Goal: Task Accomplishment & Management: Manage account settings

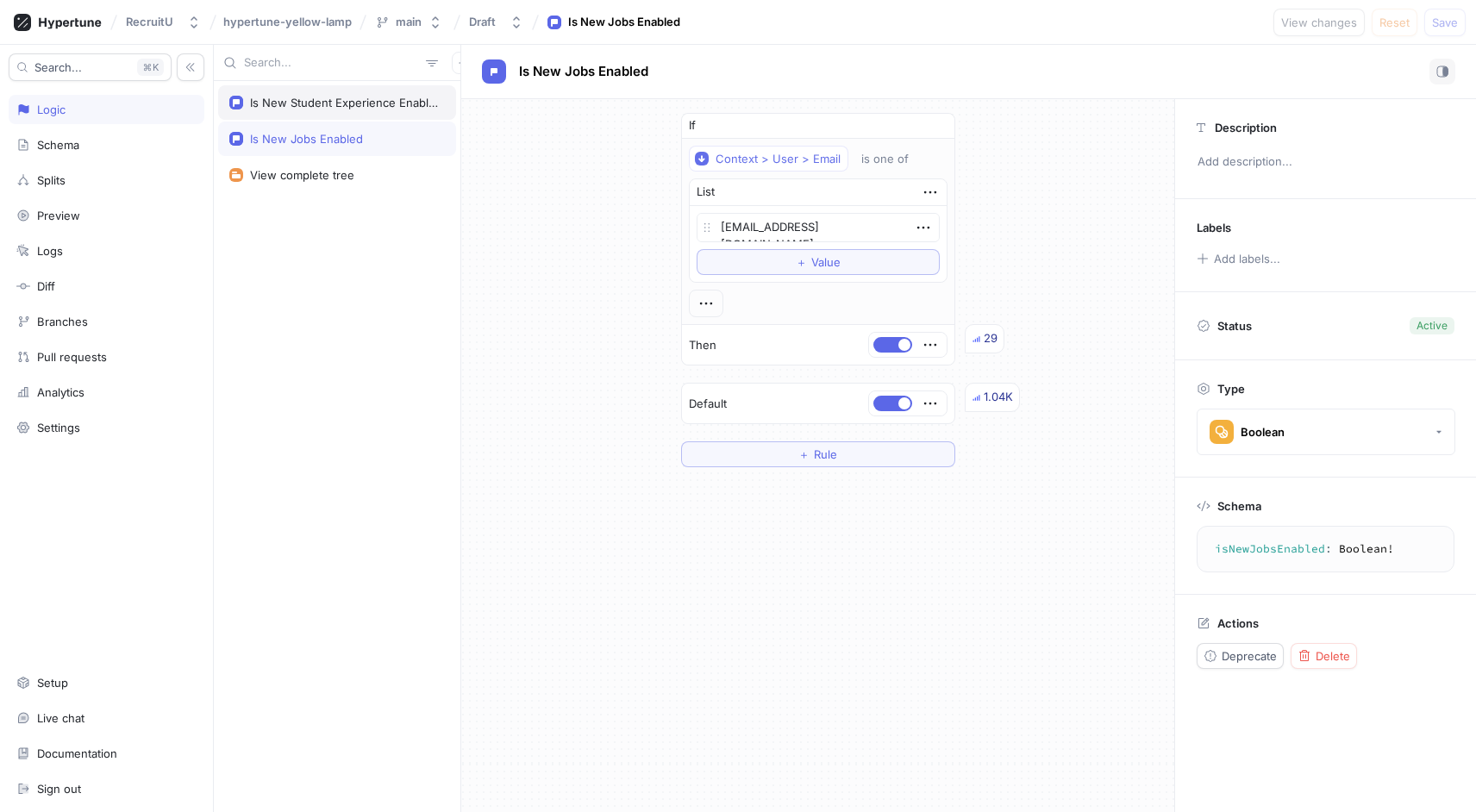
click at [305, 94] on div "Is New Student Experience Enabled" at bounding box center [337, 103] width 238 height 35
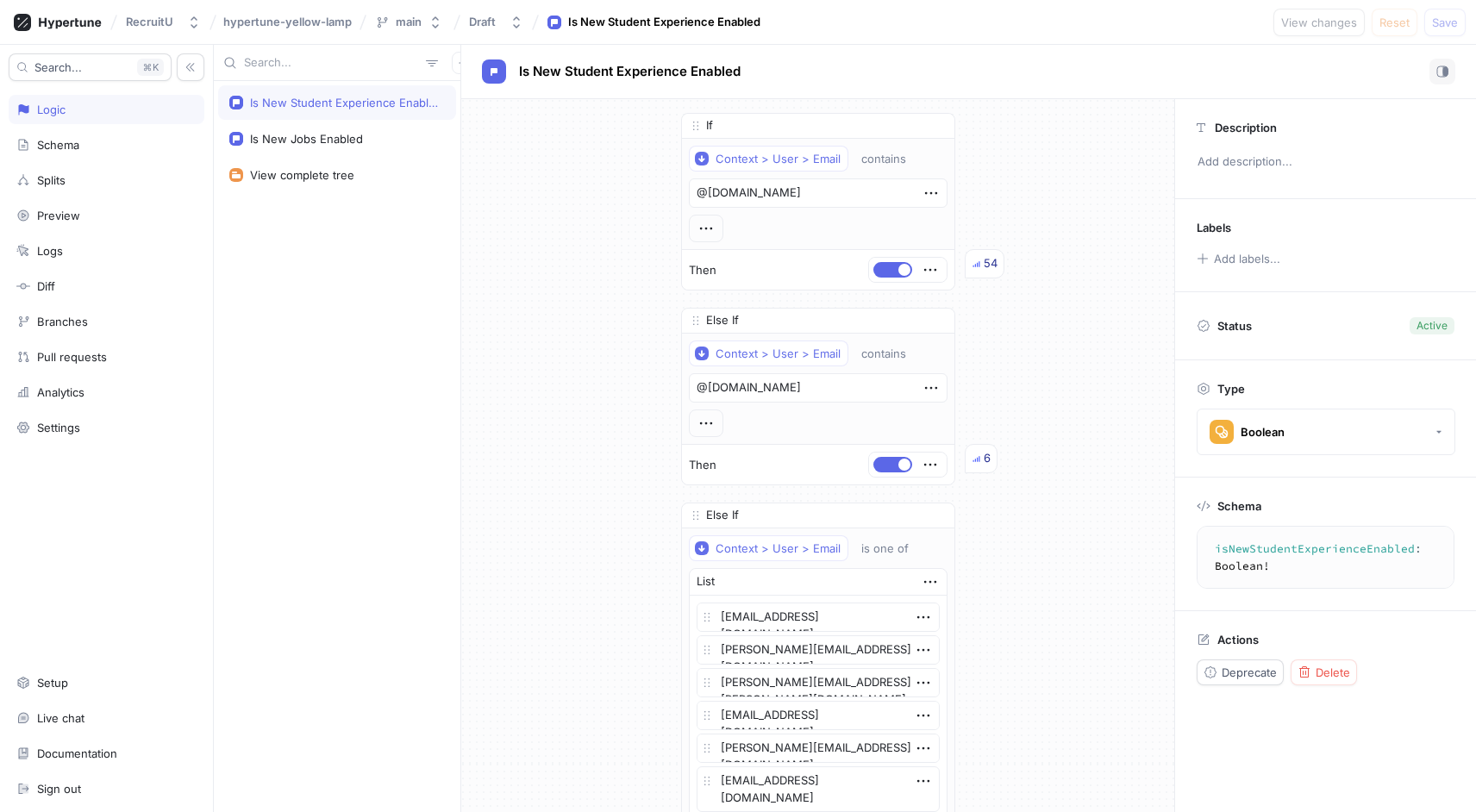
type textarea "x"
type textarea "isNewStudentExperienceEnabled: Boolean!"
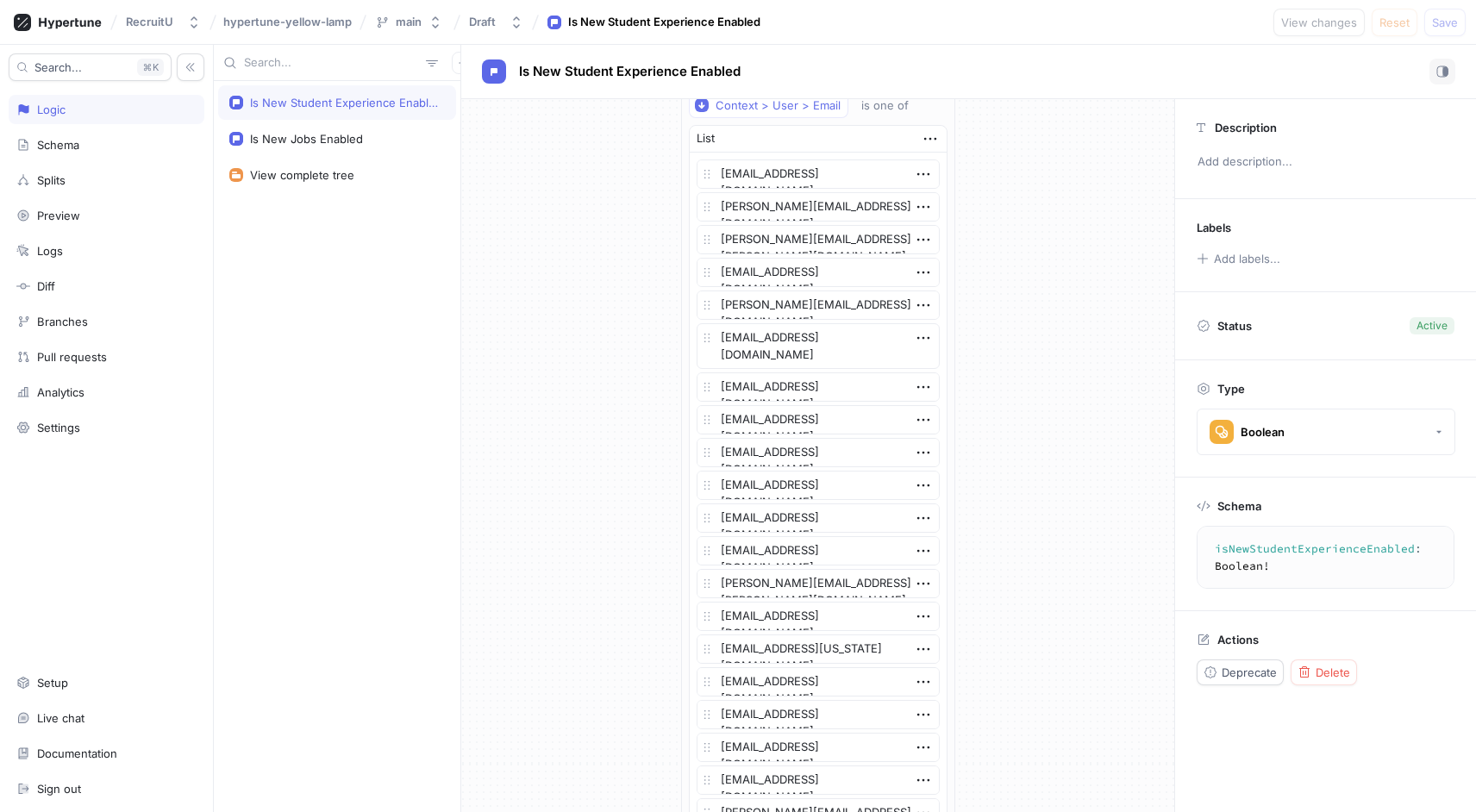
scroll to position [1104, 0]
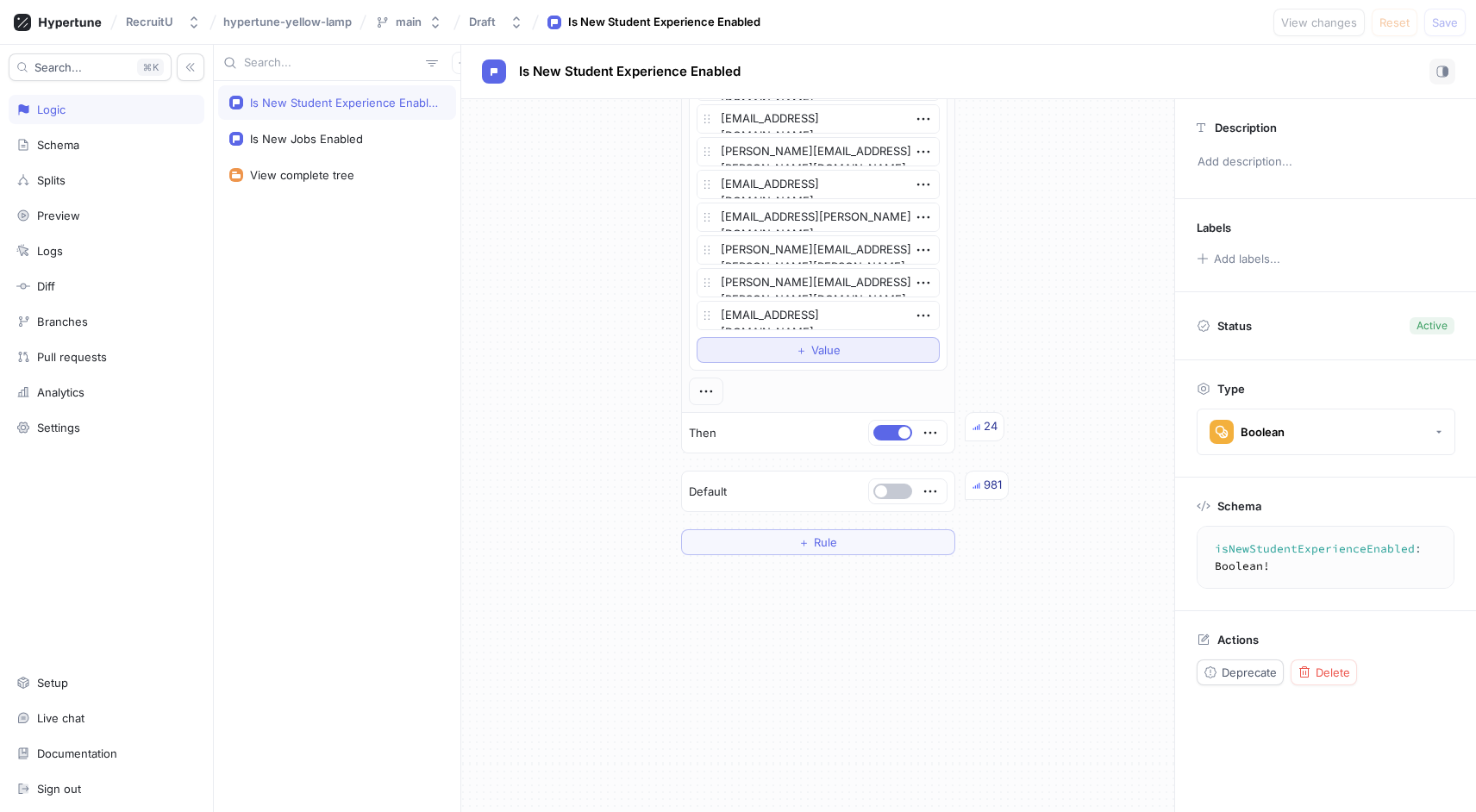
click at [771, 353] on button "＋ Value" at bounding box center [818, 350] width 243 height 26
type textarea "x"
type textarea "w"
type textarea "x"
type textarea "we"
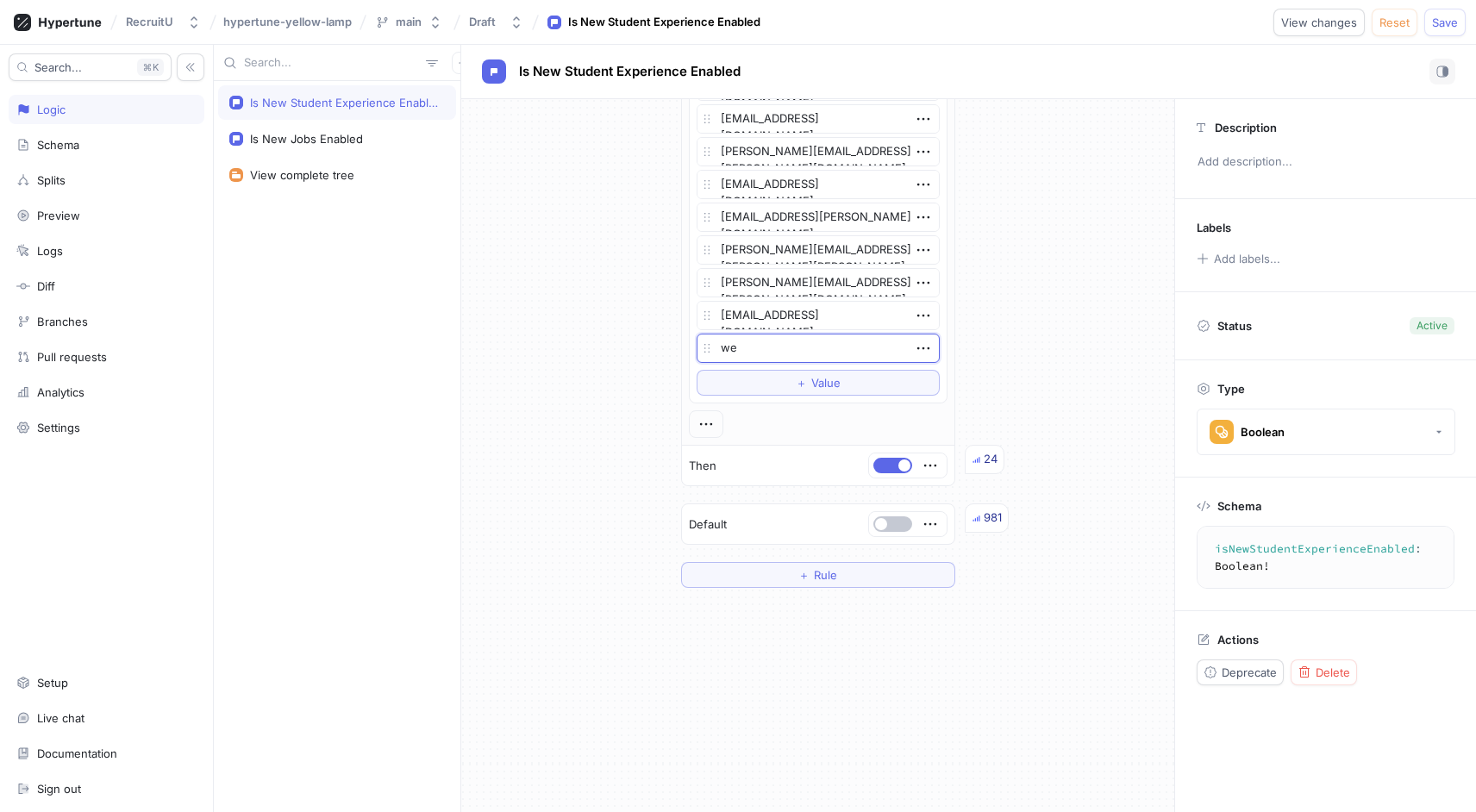
type textarea "x"
type textarea "[PERSON_NAME]"
type textarea "x"
type textarea "wesl"
type textarea "x"
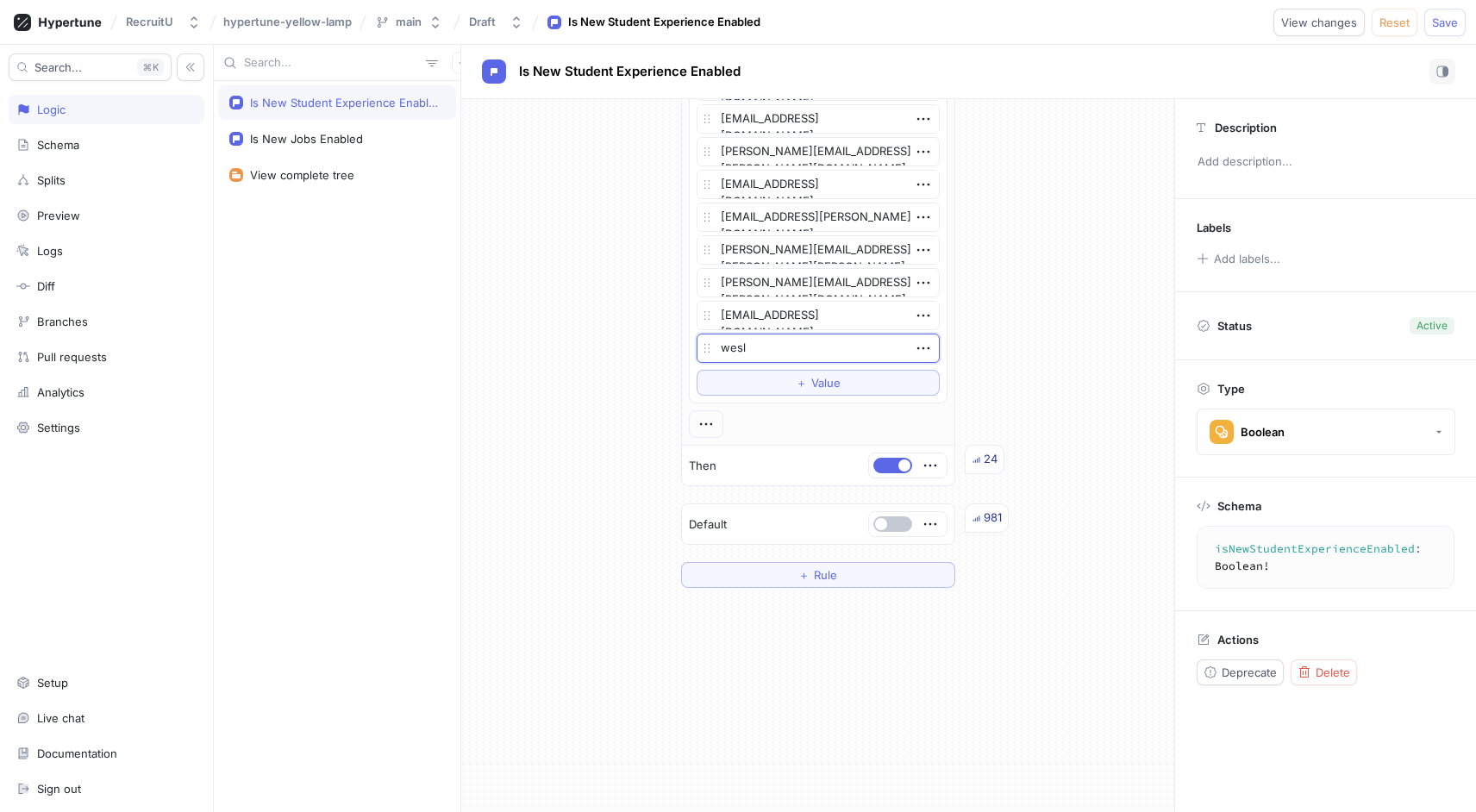
type textarea "wesle"
type textarea "x"
type textarea "[PERSON_NAME]"
type textarea "x"
type textarea "[PERSON_NAME]."
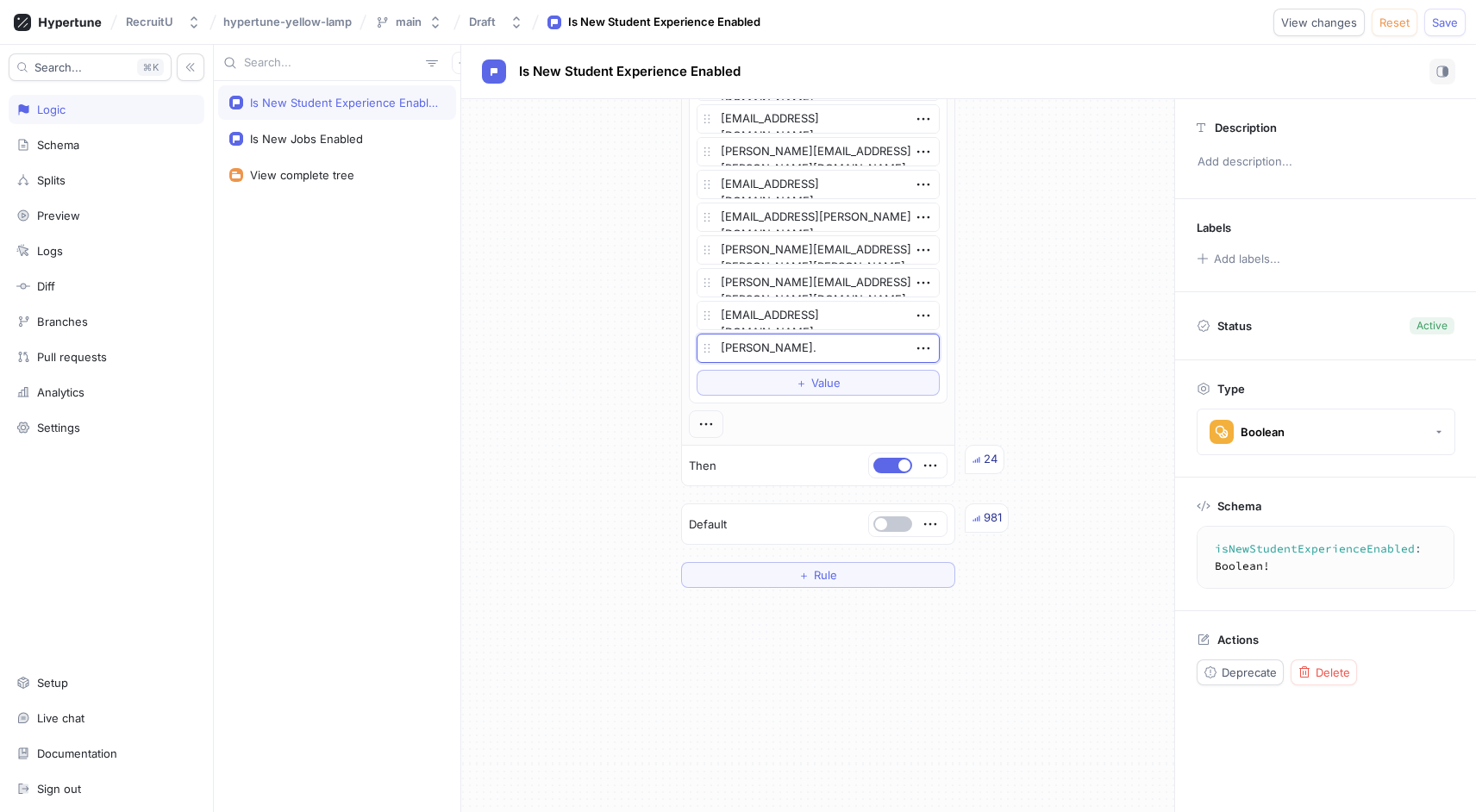
type textarea "x"
type textarea "[PERSON_NAME].j"
type textarea "x"
type textarea "[PERSON_NAME].j."
type textarea "x"
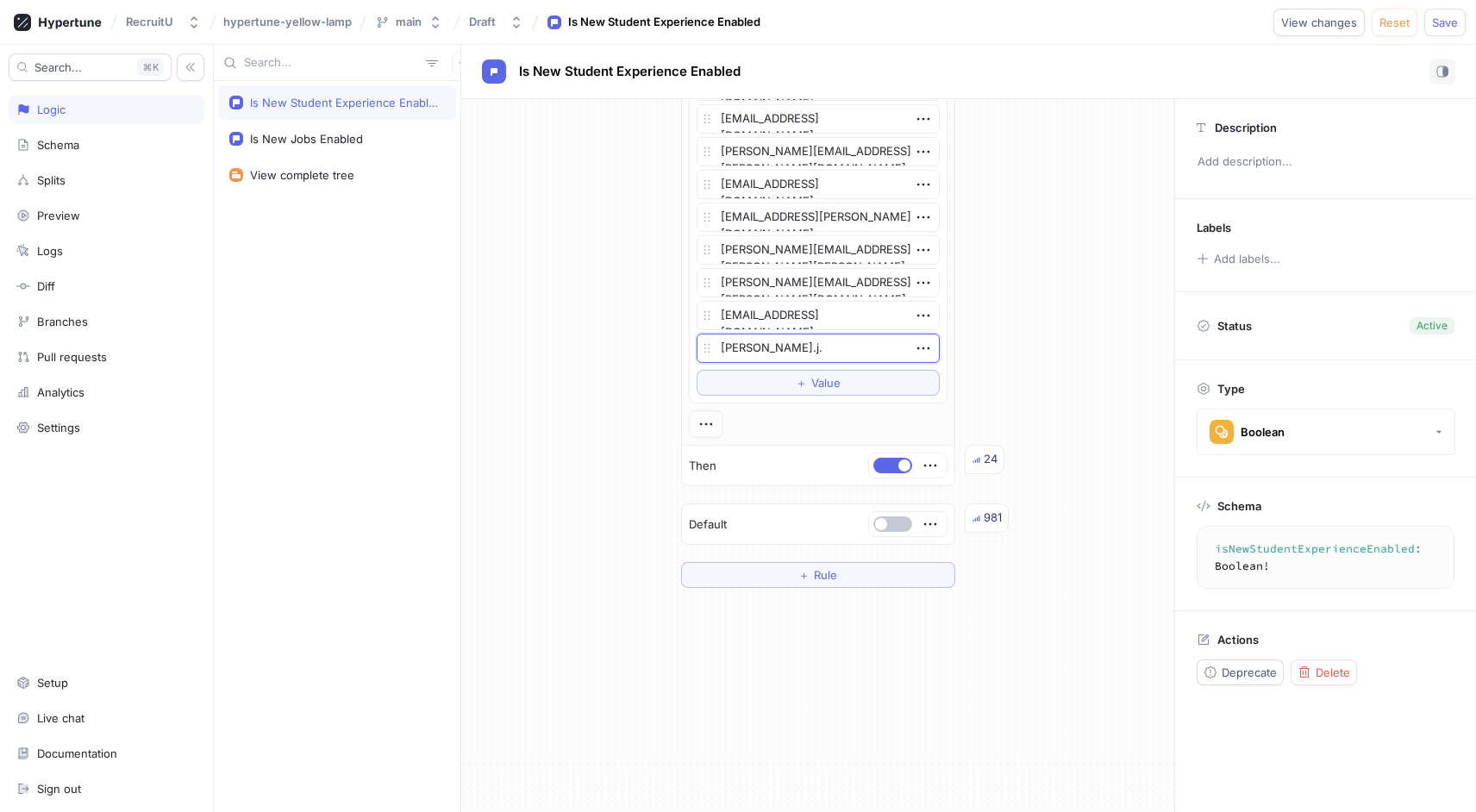
type textarea "[PERSON_NAME].[PERSON_NAME]"
type textarea "x"
type textarea "[PERSON_NAME].j.fa"
type textarea "x"
type textarea "[PERSON_NAME].j.far"
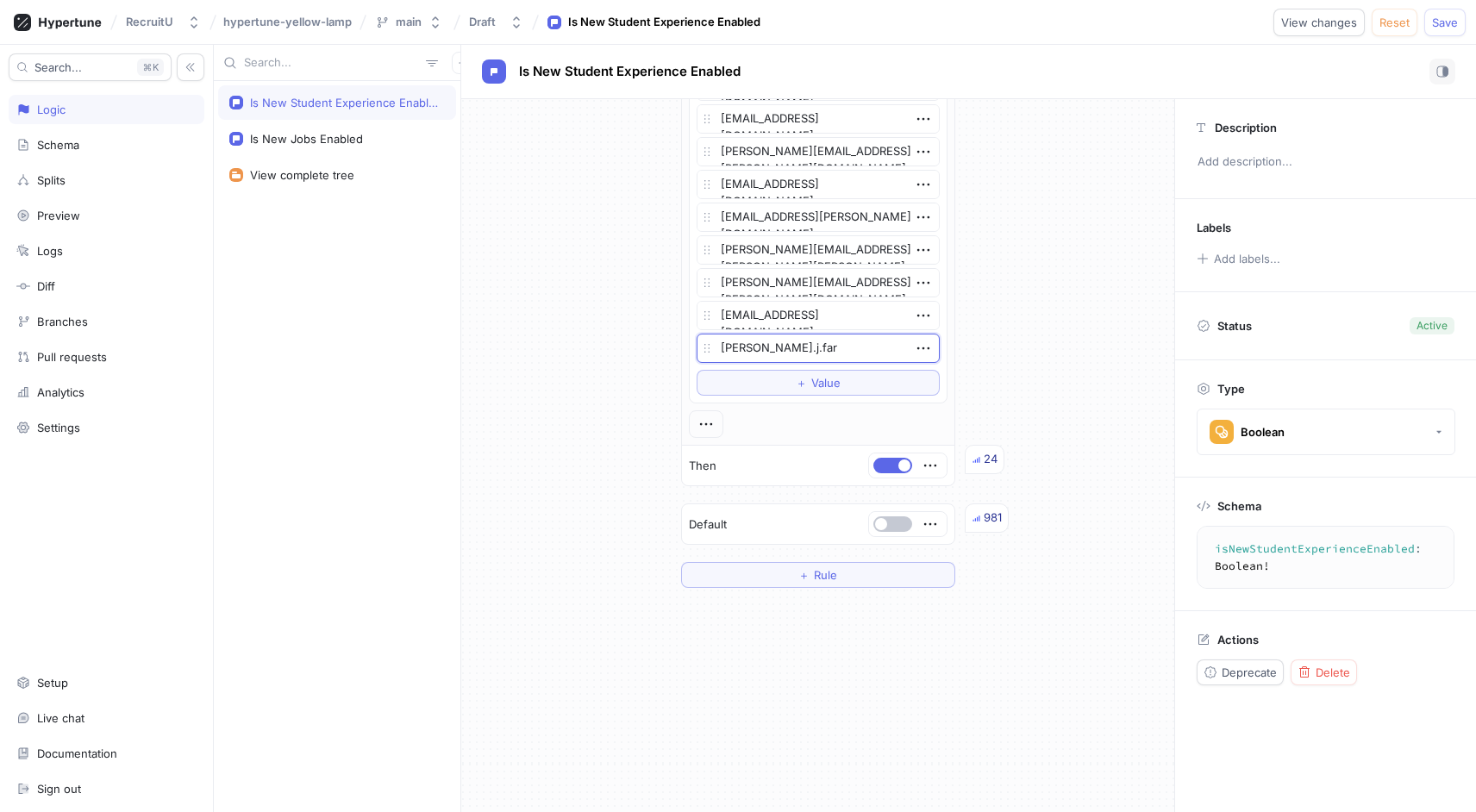
type textarea "x"
type textarea "[PERSON_NAME].[PERSON_NAME]"
type textarea "x"
type textarea "[PERSON_NAME].[PERSON_NAME]"
type textarea "x"
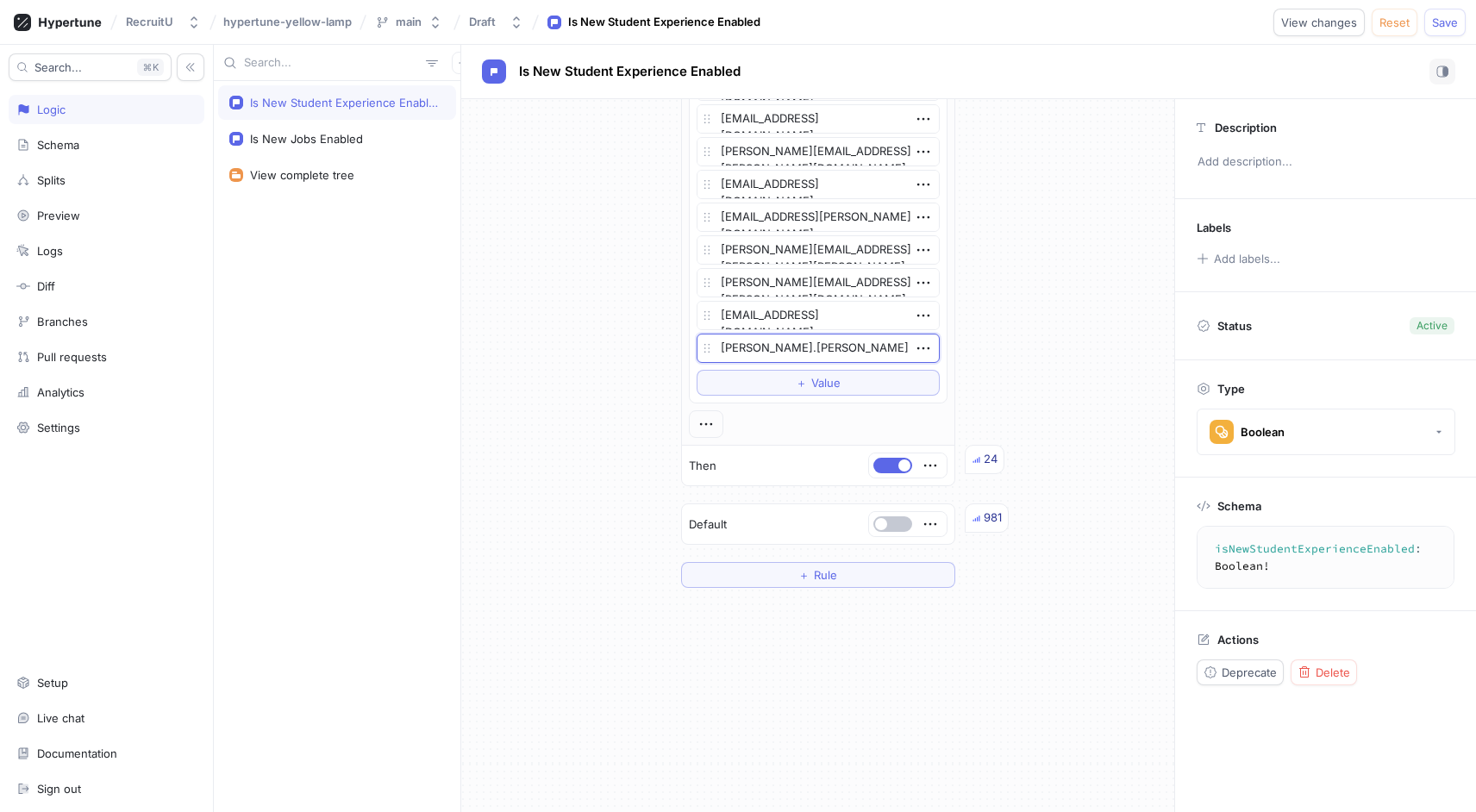
type textarea "[PERSON_NAME].[PERSON_NAME]"
type textarea "x"
type textarea "[PERSON_NAME].[PERSON_NAME]@"
type textarea "x"
type textarea "[PERSON_NAME].[PERSON_NAME]@v"
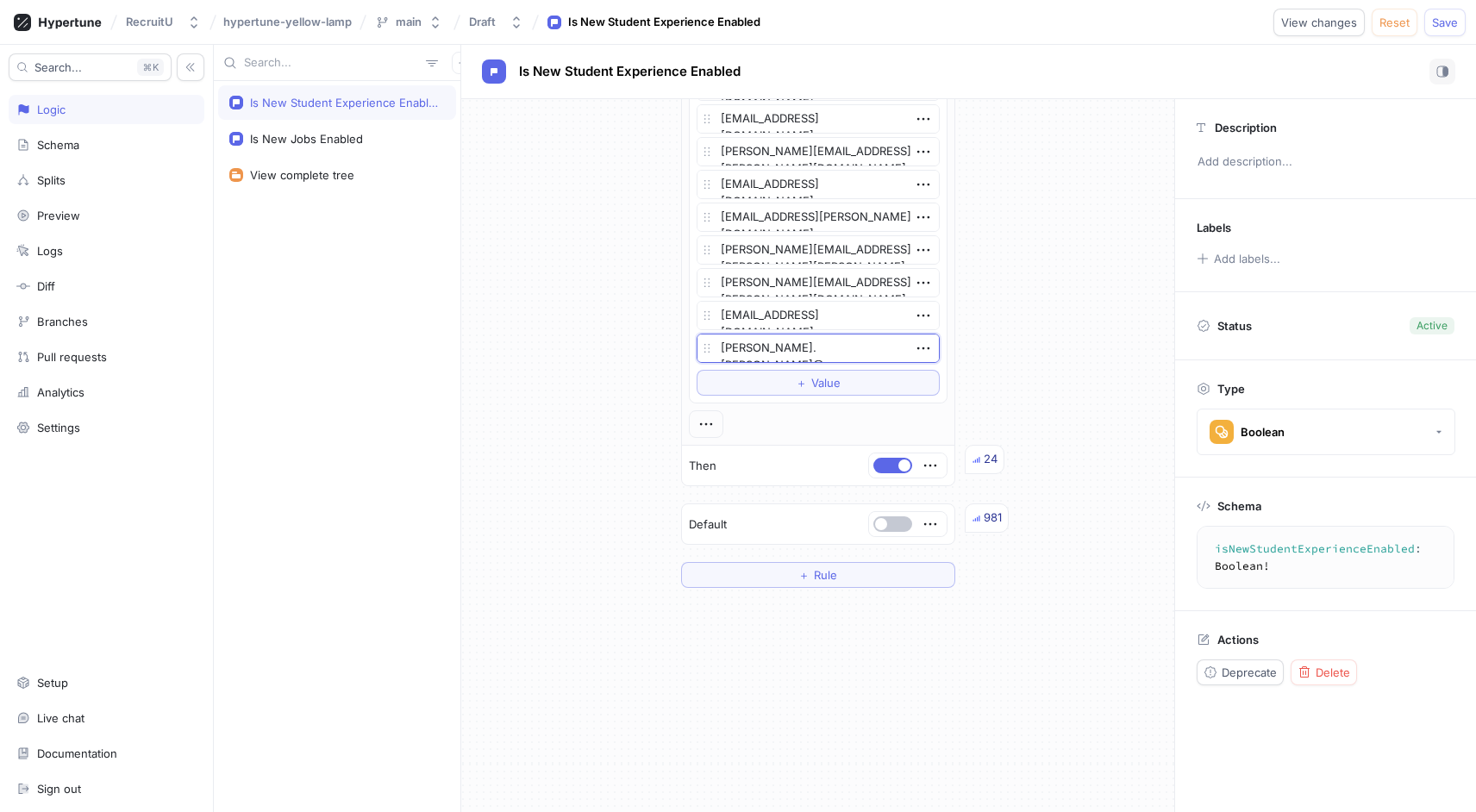
type textarea "x"
type textarea "[PERSON_NAME].[PERSON_NAME]@va"
type textarea "x"
type textarea "[PERSON_NAME].[PERSON_NAME]@van"
type textarea "x"
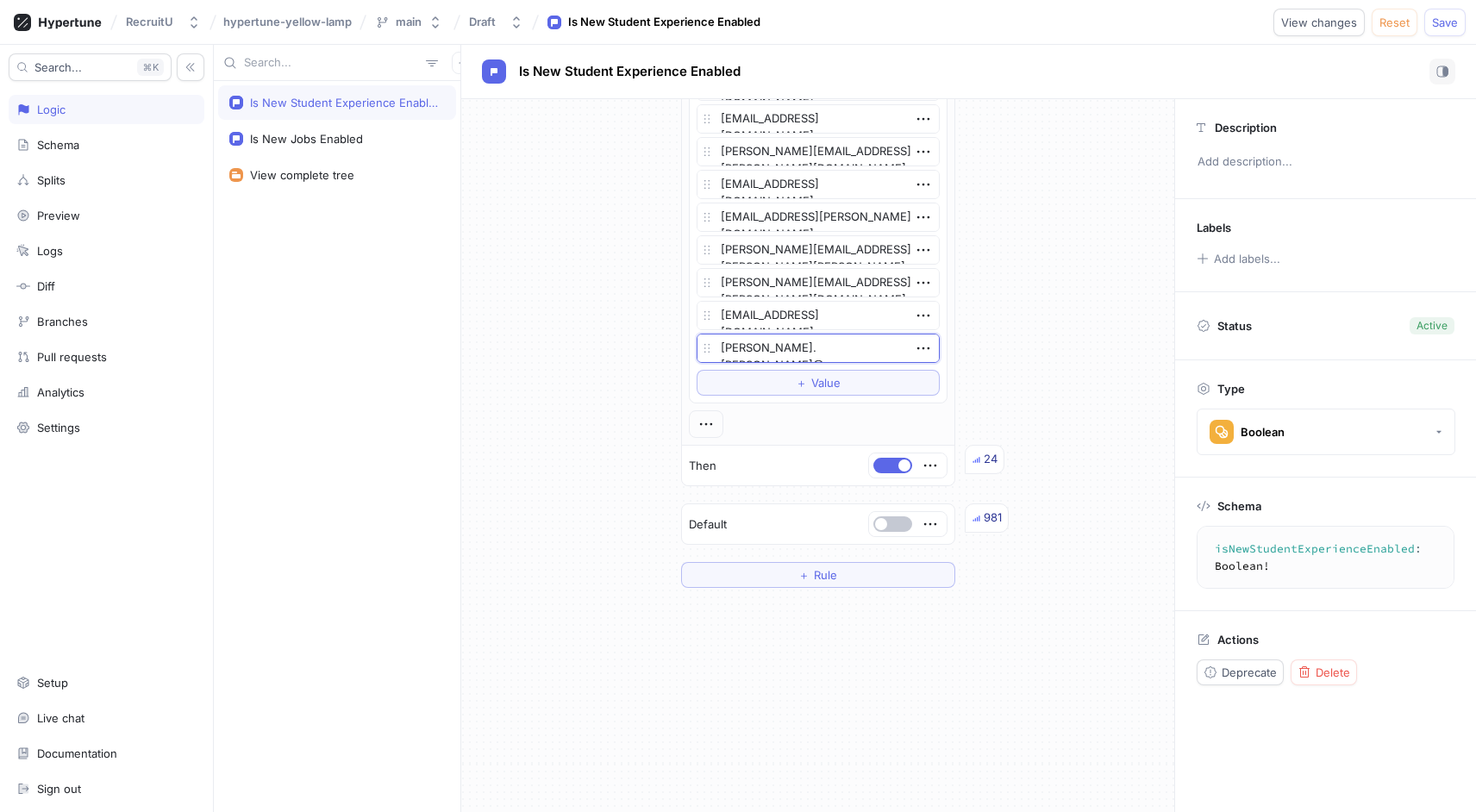
type textarea "[PERSON_NAME].[PERSON_NAME]@vand"
type textarea "x"
type textarea "[PERSON_NAME].[PERSON_NAME]@[PERSON_NAME]"
type textarea "x"
type textarea "[PERSON_NAME].[PERSON_NAME]@vander"
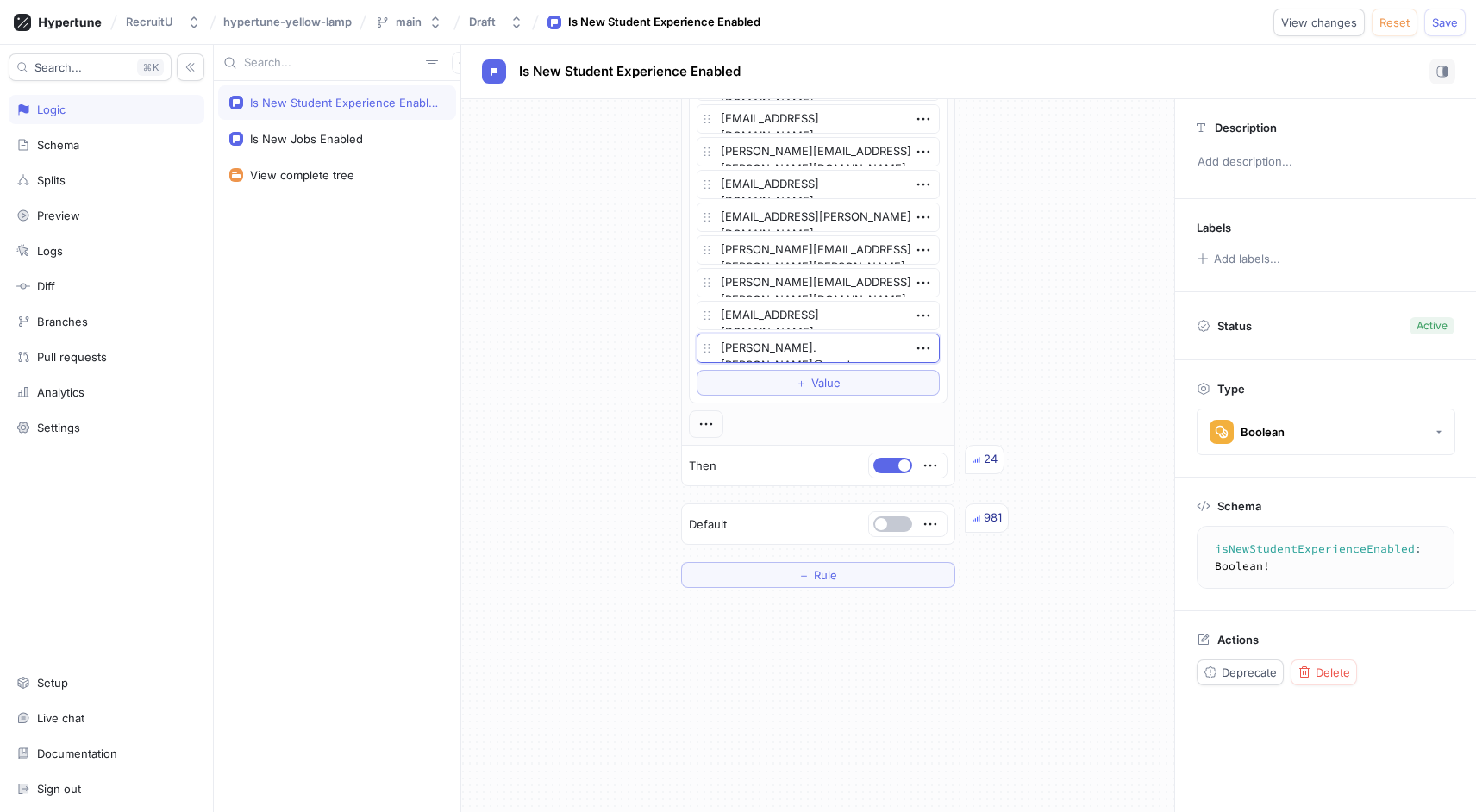
type textarea "x"
type textarea "[PERSON_NAME].[PERSON_NAME]@vanderb"
type textarea "x"
type textarea "[PERSON_NAME].[PERSON_NAME]@vanderbi"
type textarea "x"
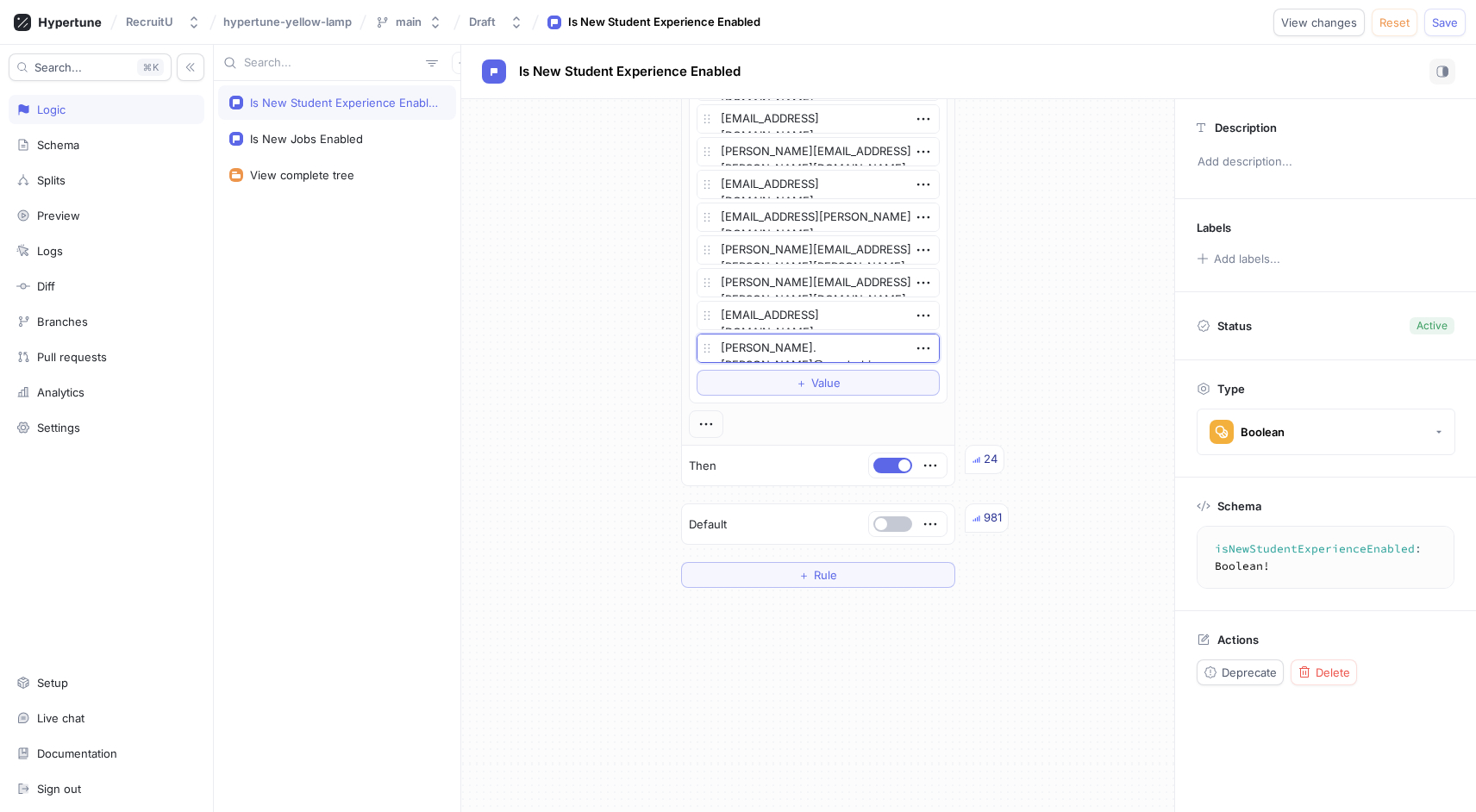
type textarea "[PERSON_NAME].[PERSON_NAME]@vanderbil"
type textarea "x"
type textarea "[PERSON_NAME].[PERSON_NAME]@vanderbilt"
type textarea "x"
type textarea "[PERSON_NAME].[PERSON_NAME]@vanderbilt@"
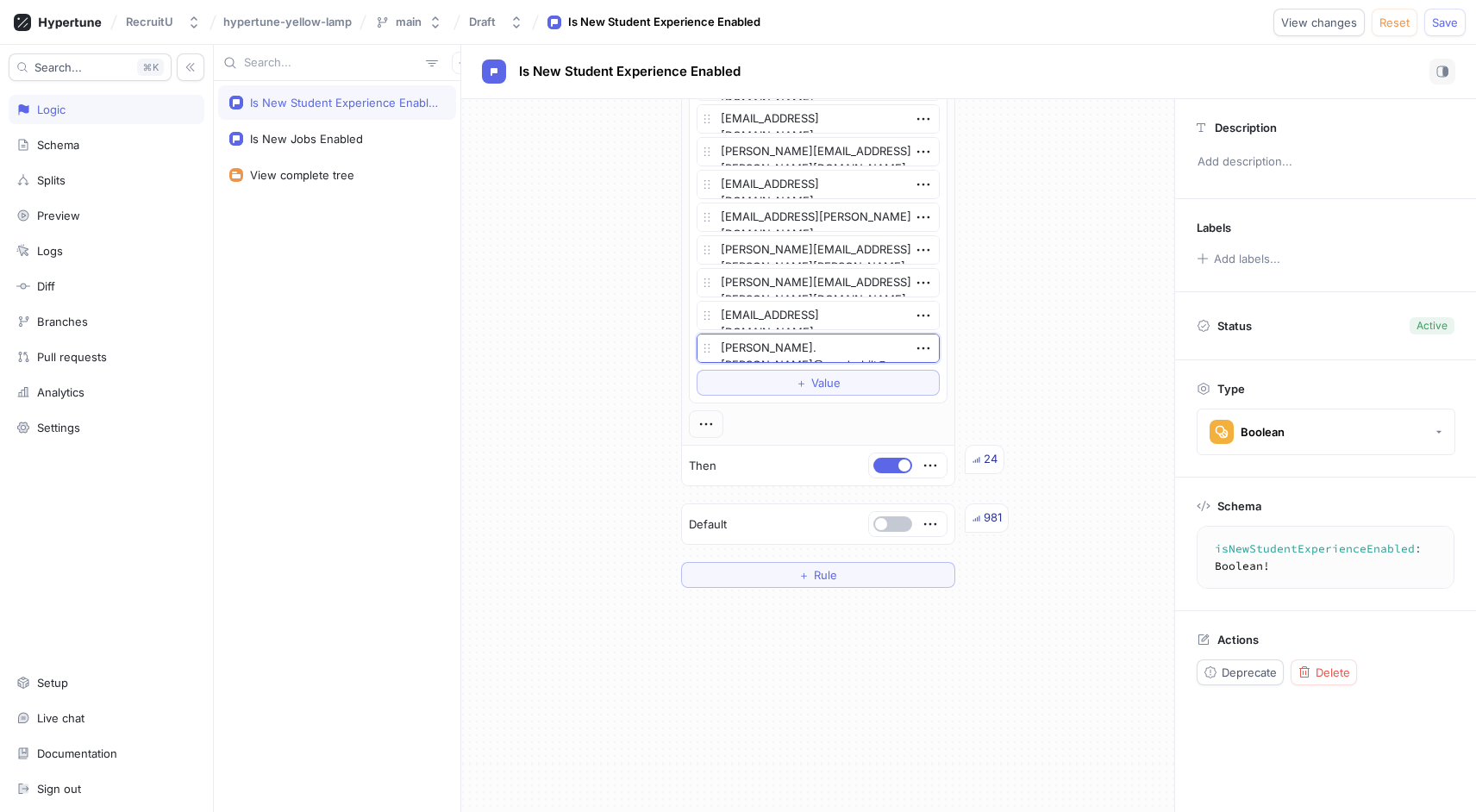
type textarea "x"
type textarea "[PERSON_NAME].[PERSON_NAME]@vanderbilt"
type textarea "x"
type textarea "[PERSON_NAME].[PERSON_NAME]@vanderbilt.e"
type textarea "x"
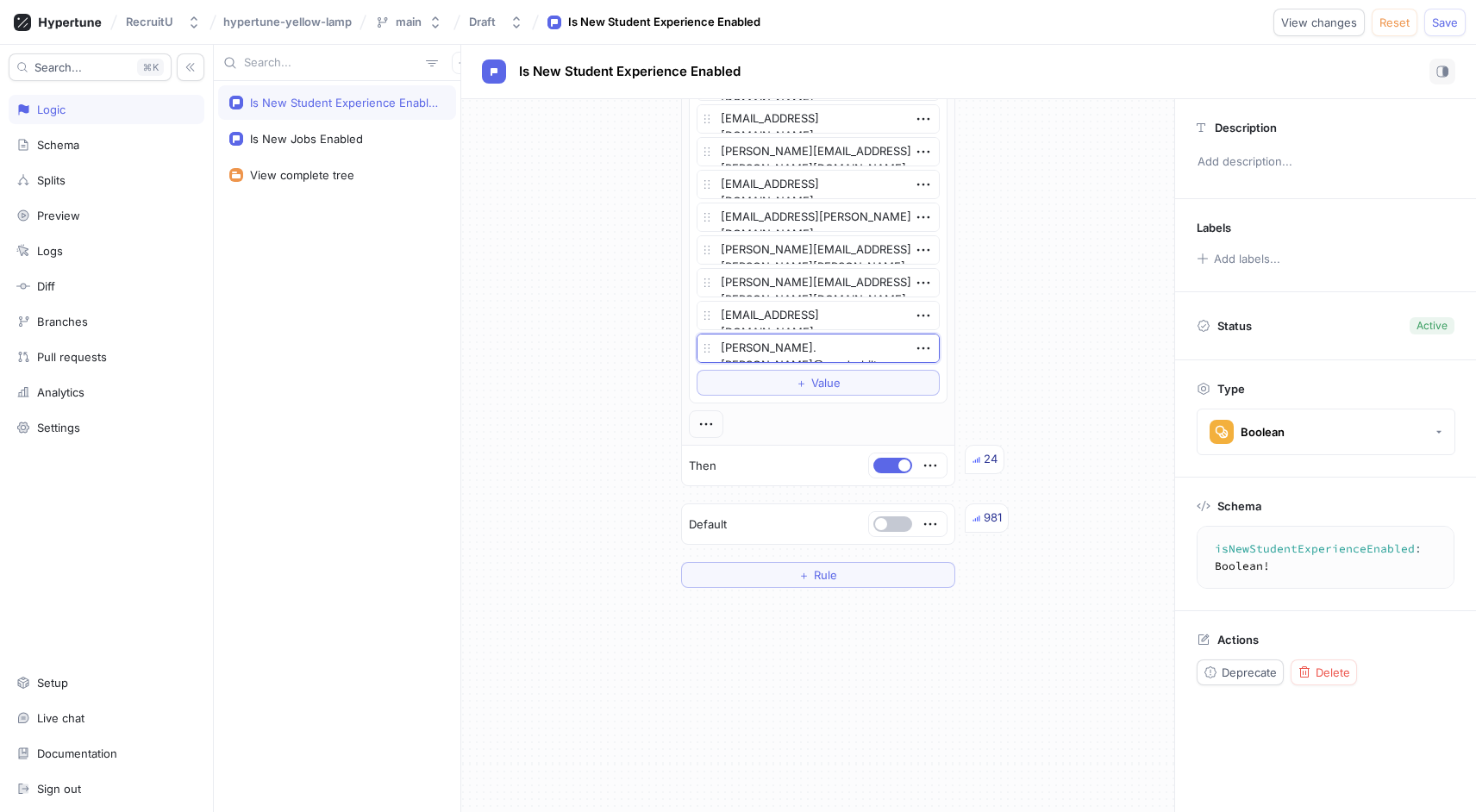
type textarea "[PERSON_NAME][EMAIL_ADDRESS][PERSON_NAME]"
type textarea "x"
type textarea "[PERSON_NAME][EMAIL_ADDRESS][PERSON_NAME][DOMAIN_NAME]"
click at [1450, 23] on span "Save" at bounding box center [1446, 23] width 26 height 10
click at [832, 383] on span "Value" at bounding box center [826, 383] width 29 height 10
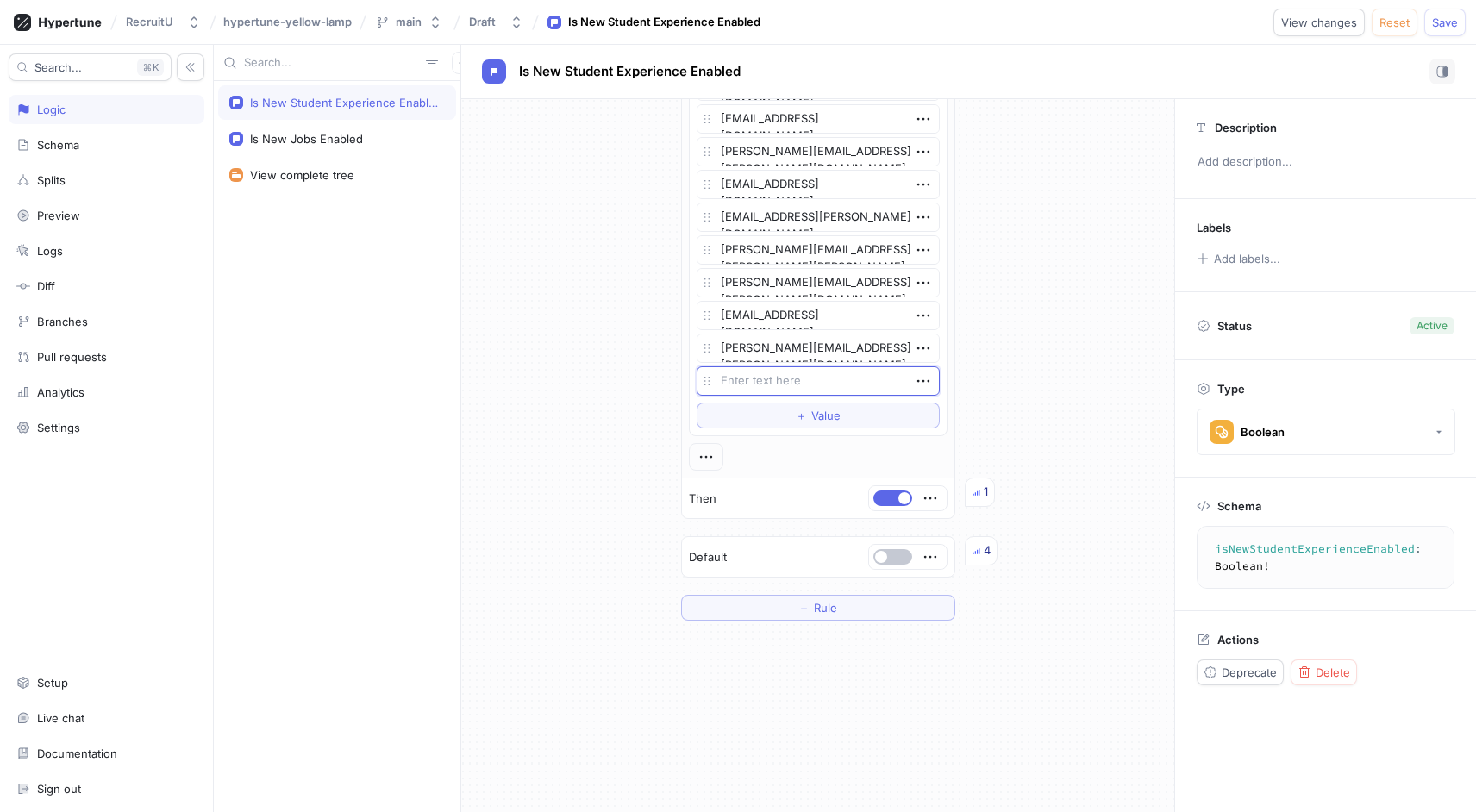
type textarea "x"
type textarea "b"
type textarea "x"
type textarea "br"
type textarea "x"
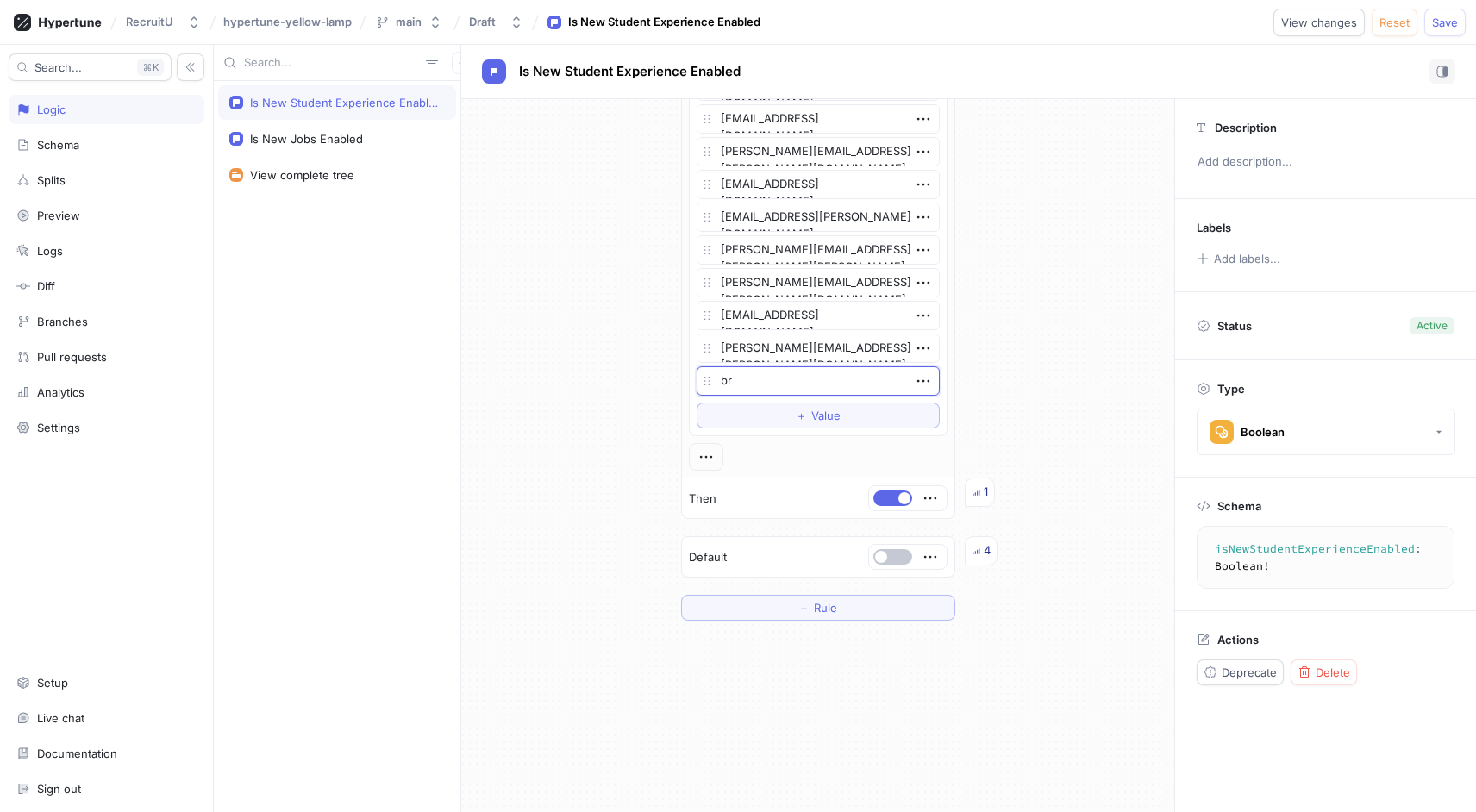
type textarea "bre"
type textarea "x"
type textarea "[PERSON_NAME]"
type textarea "x"
type textarea "[PERSON_NAME]"
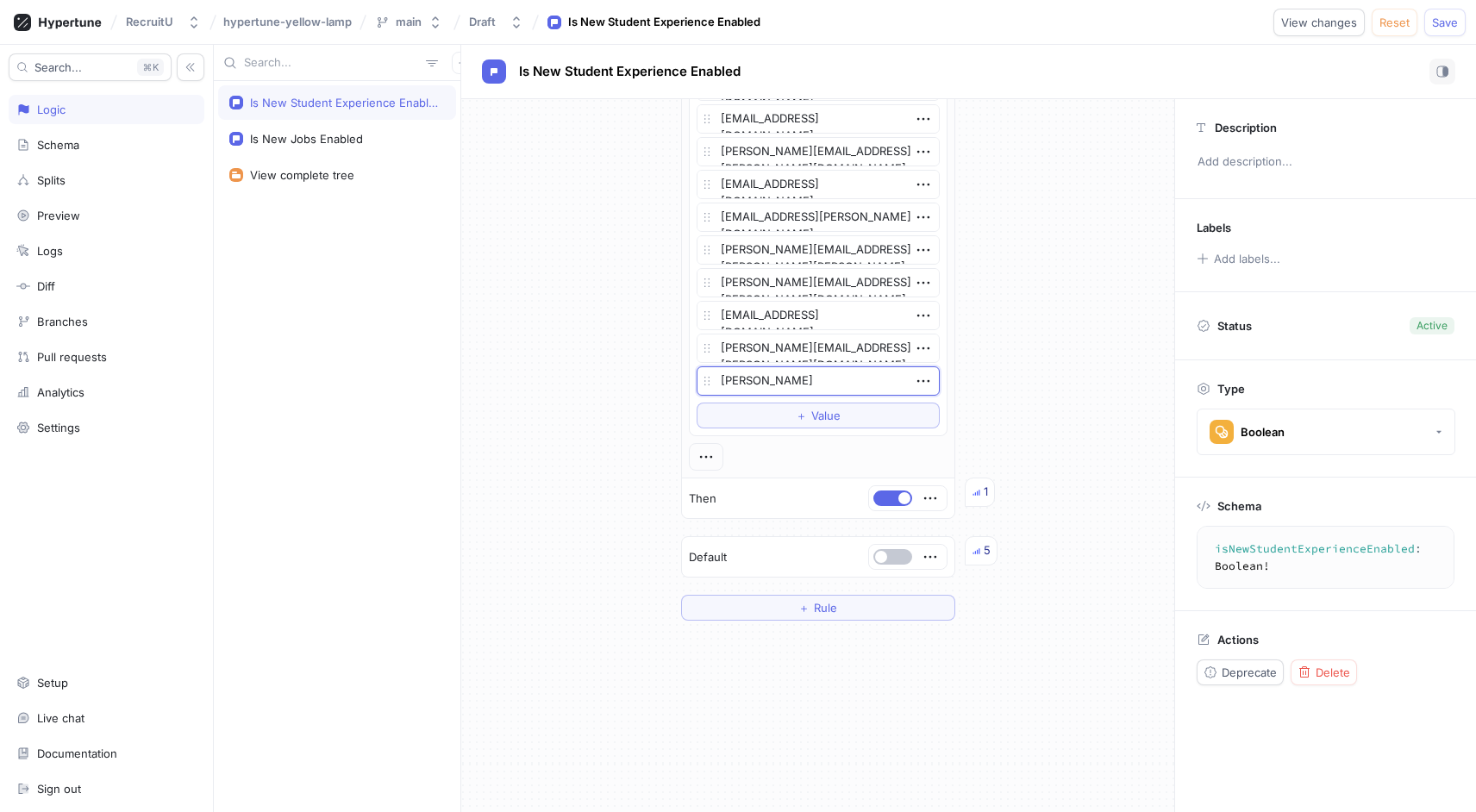
type textarea "x"
type textarea "[PERSON_NAME]."
type textarea "x"
type textarea "[PERSON_NAME].k"
type textarea "x"
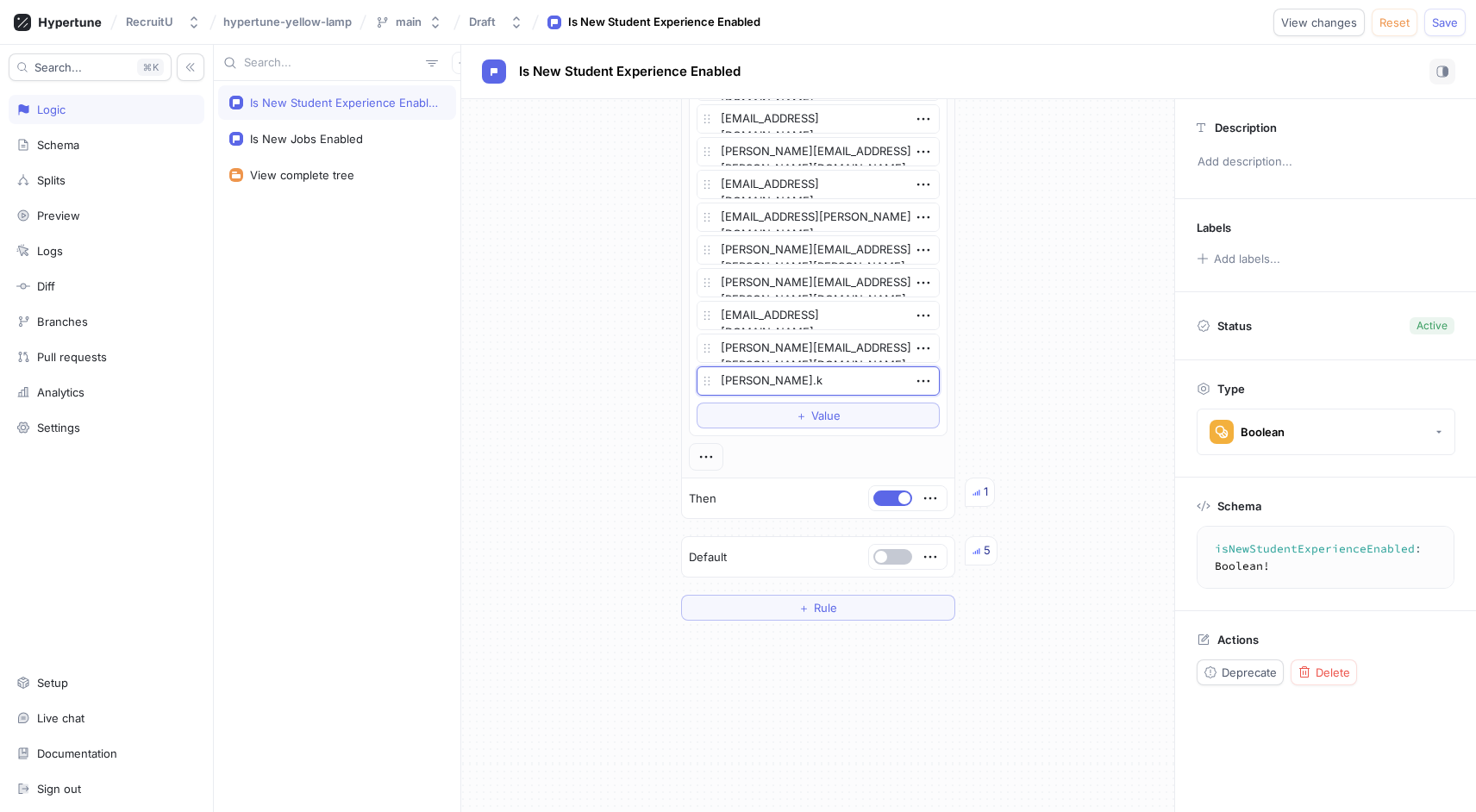
type textarea "[PERSON_NAME].ko"
type textarea "x"
type textarea "[PERSON_NAME].kor"
type textarea "x"
type textarea "[PERSON_NAME].kor@"
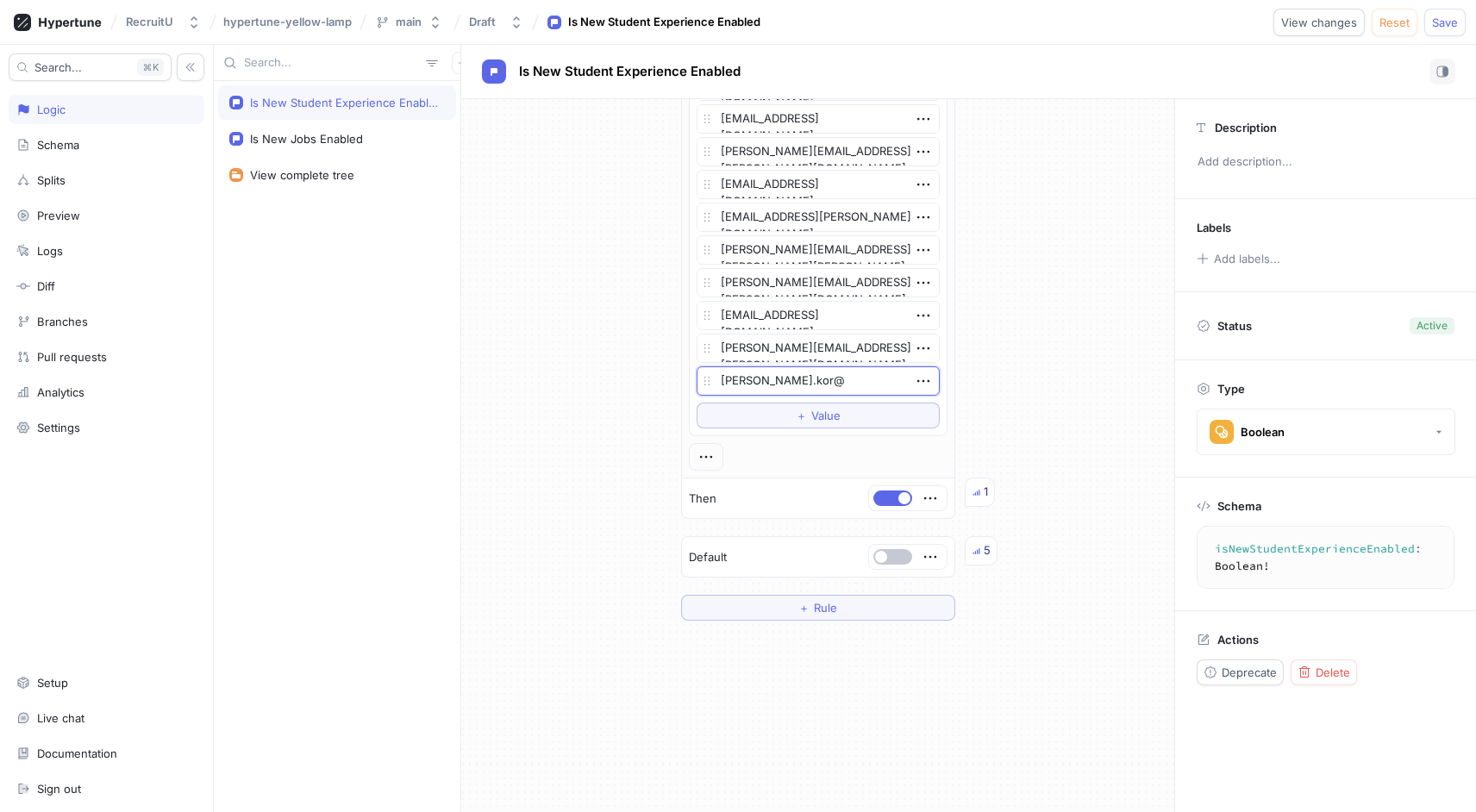
type textarea "x"
type textarea "[PERSON_NAME]"
type textarea "x"
type textarea "[PERSON_NAME].kor@um"
type textarea "x"
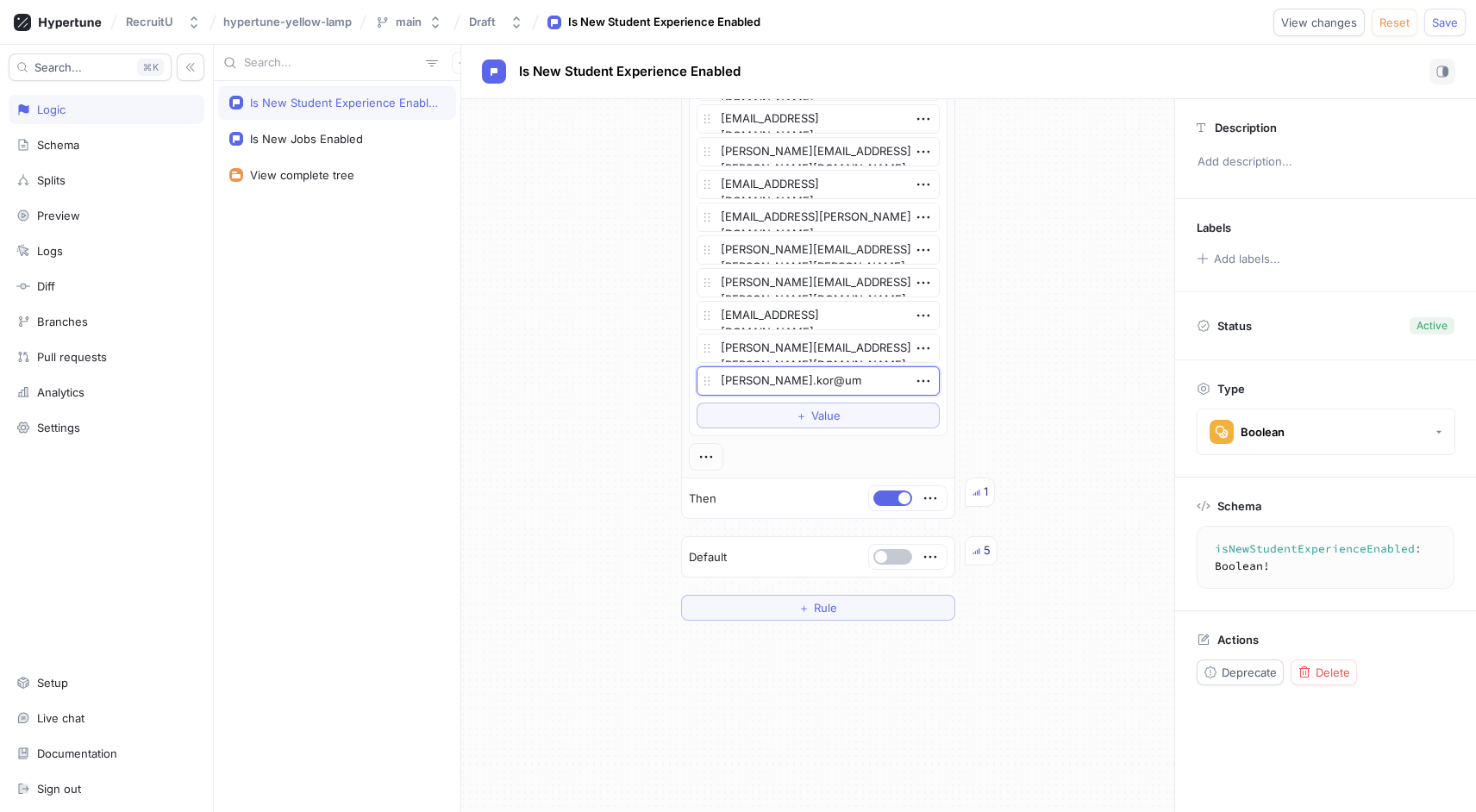
type textarea "[PERSON_NAME].kor@umi"
type textarea "x"
type textarea "[PERSON_NAME]"
type textarea "x"
type textarea "[PERSON_NAME]"
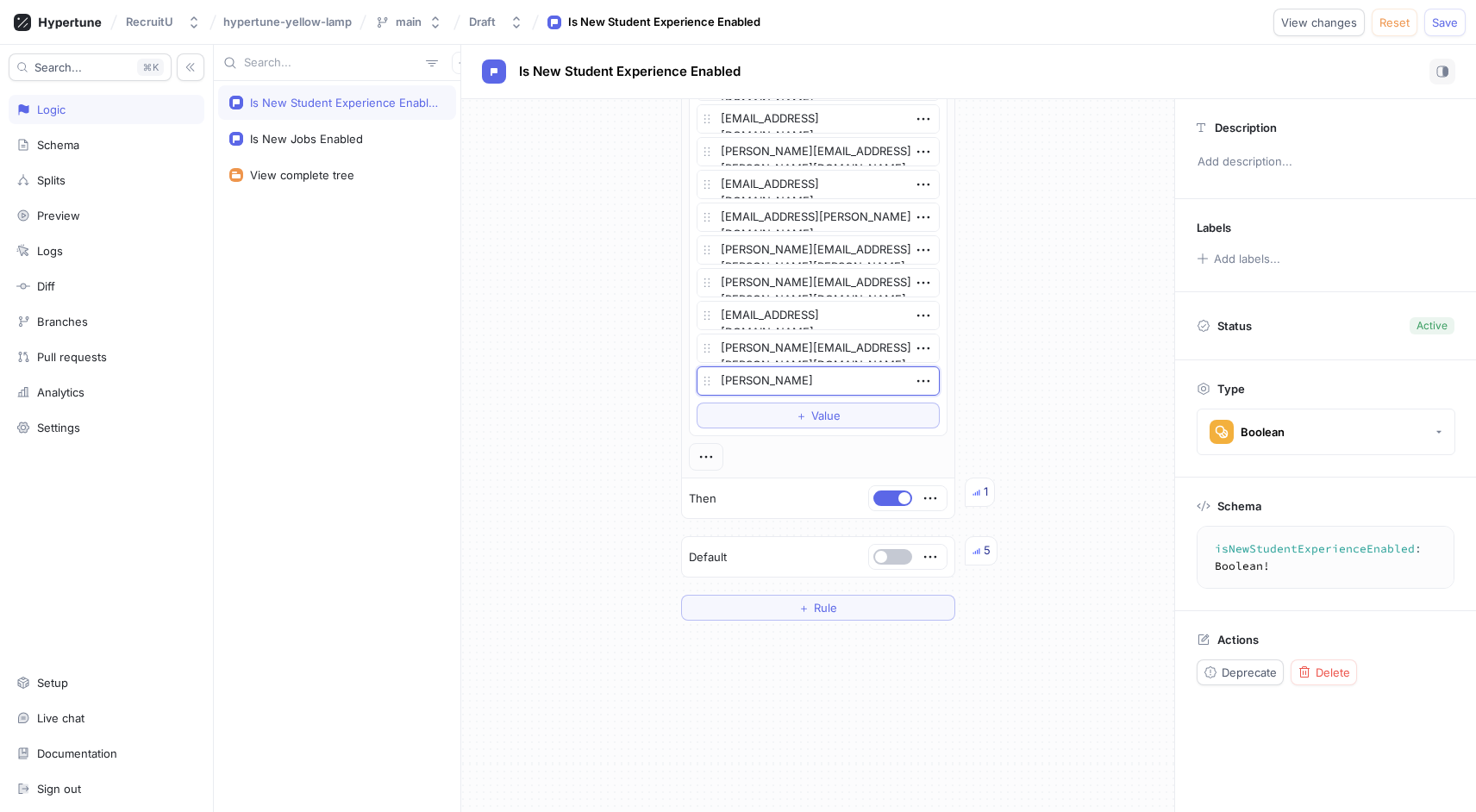
type textarea "x"
type textarea "[PERSON_NAME]."
type textarea "x"
type textarea "[PERSON_NAME].kor@umich.e"
type textarea "x"
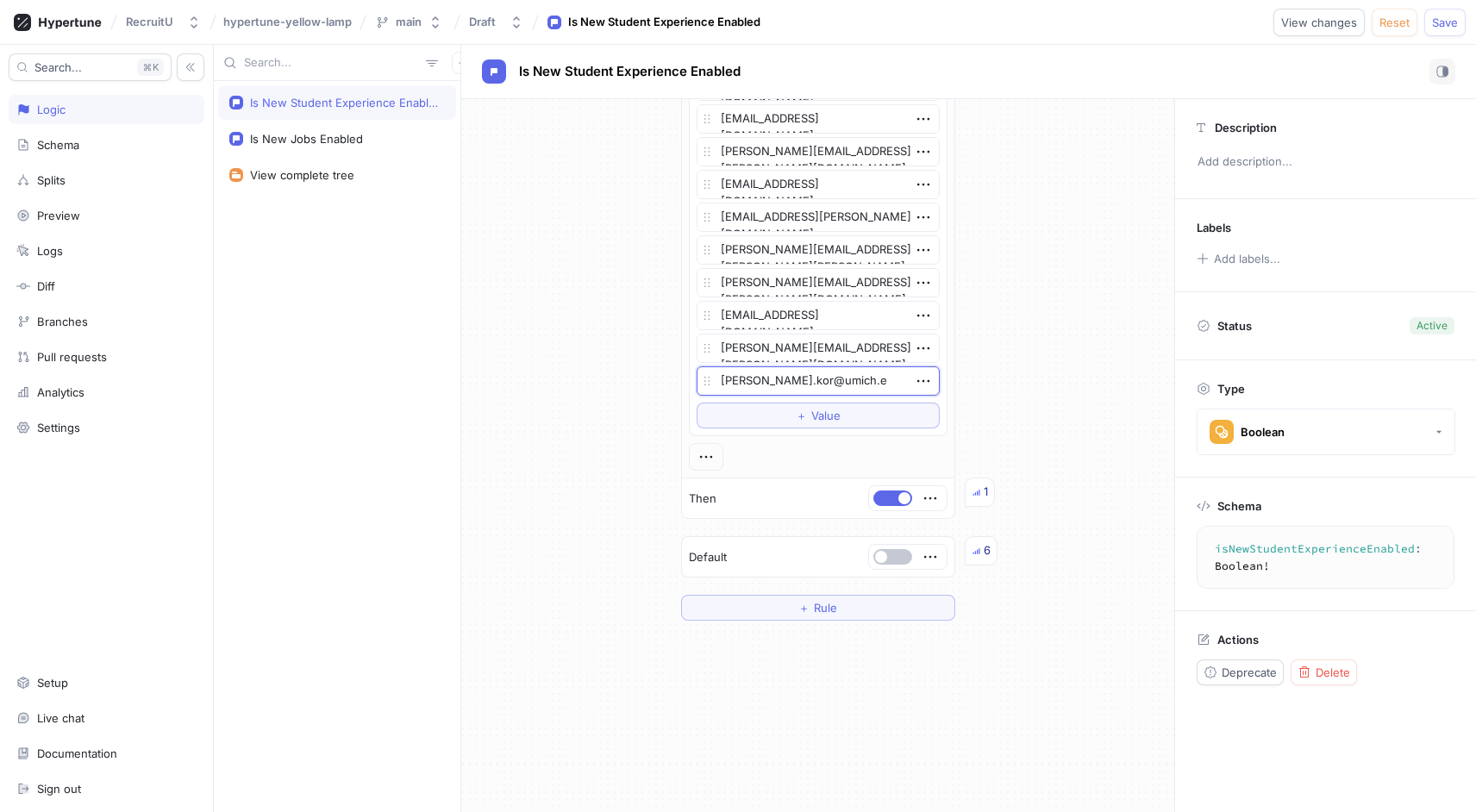
type textarea "[PERSON_NAME][EMAIL_ADDRESS]"
type textarea "x"
type textarea "[PERSON_NAME][EMAIL_ADDRESS][DOMAIN_NAME]"
click at [1454, 34] on button "Save" at bounding box center [1446, 23] width 42 height 28
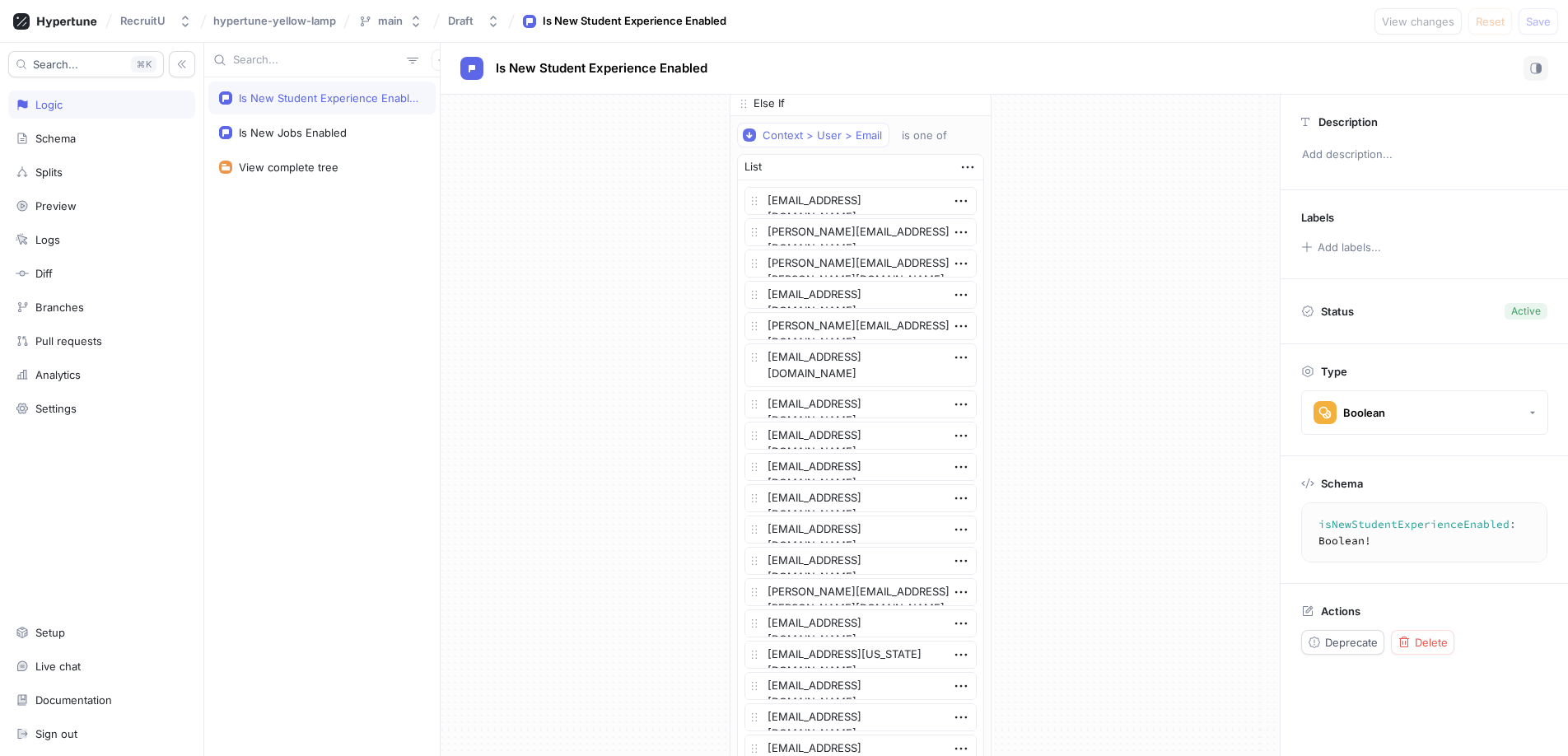
scroll to position [0, 0]
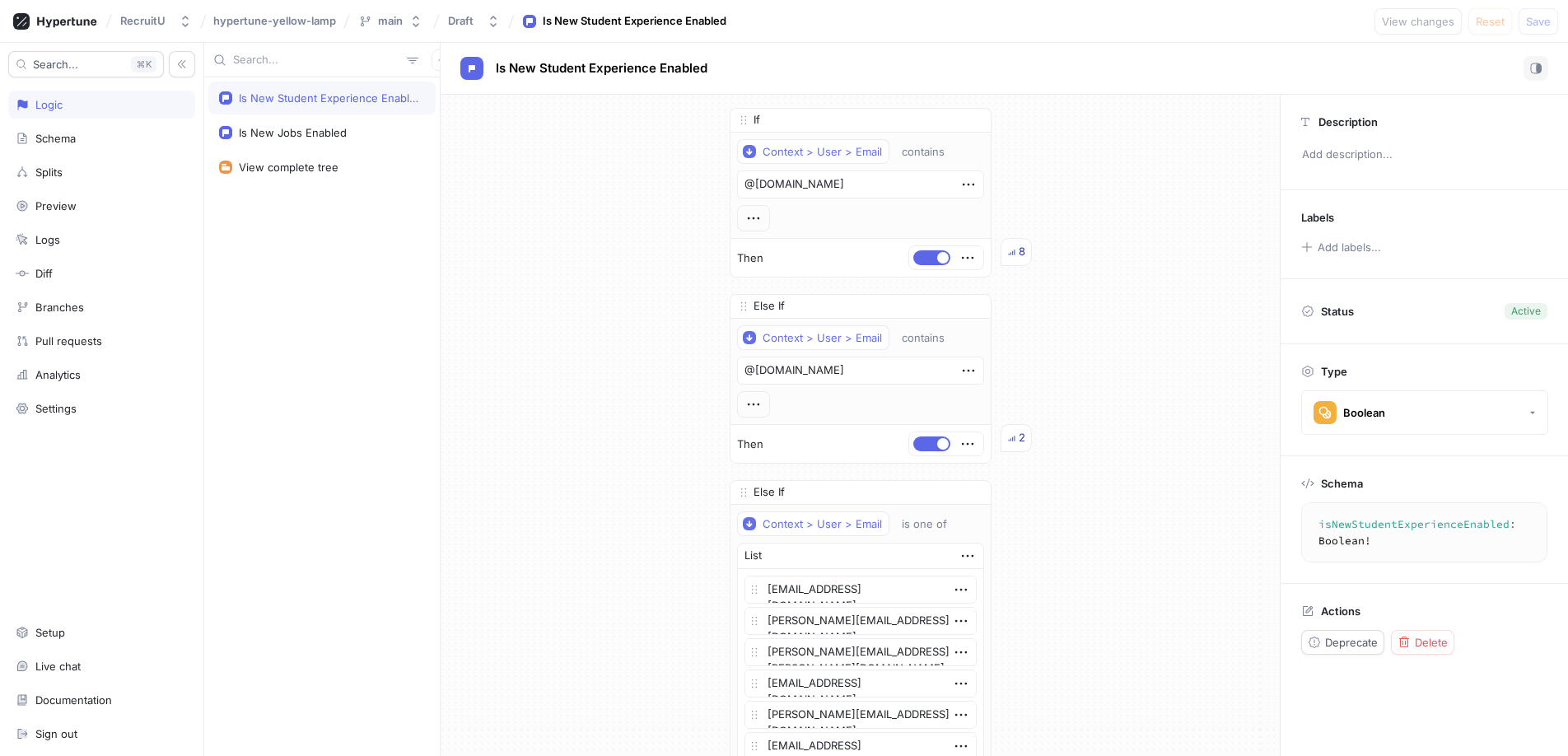
type textarea "x"
